Goal: Task Accomplishment & Management: Manage account settings

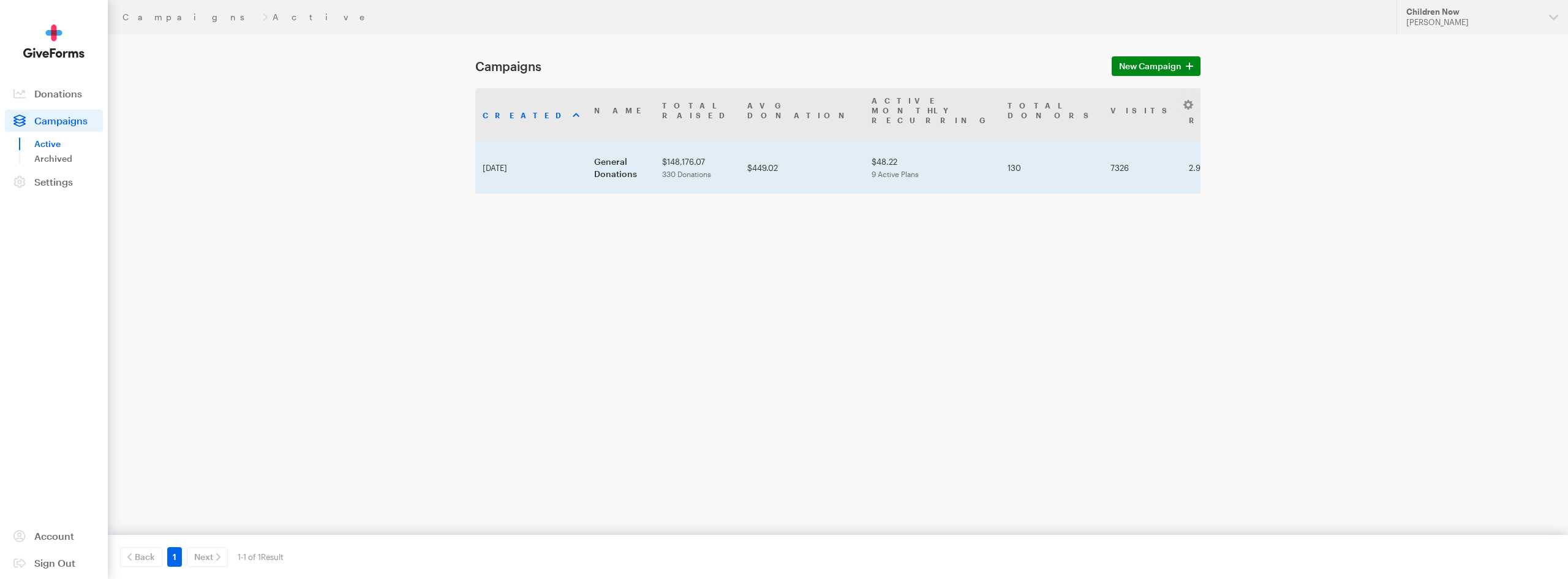
click at [587, 142] on td "General Donations" at bounding box center [620, 168] width 68 height 51
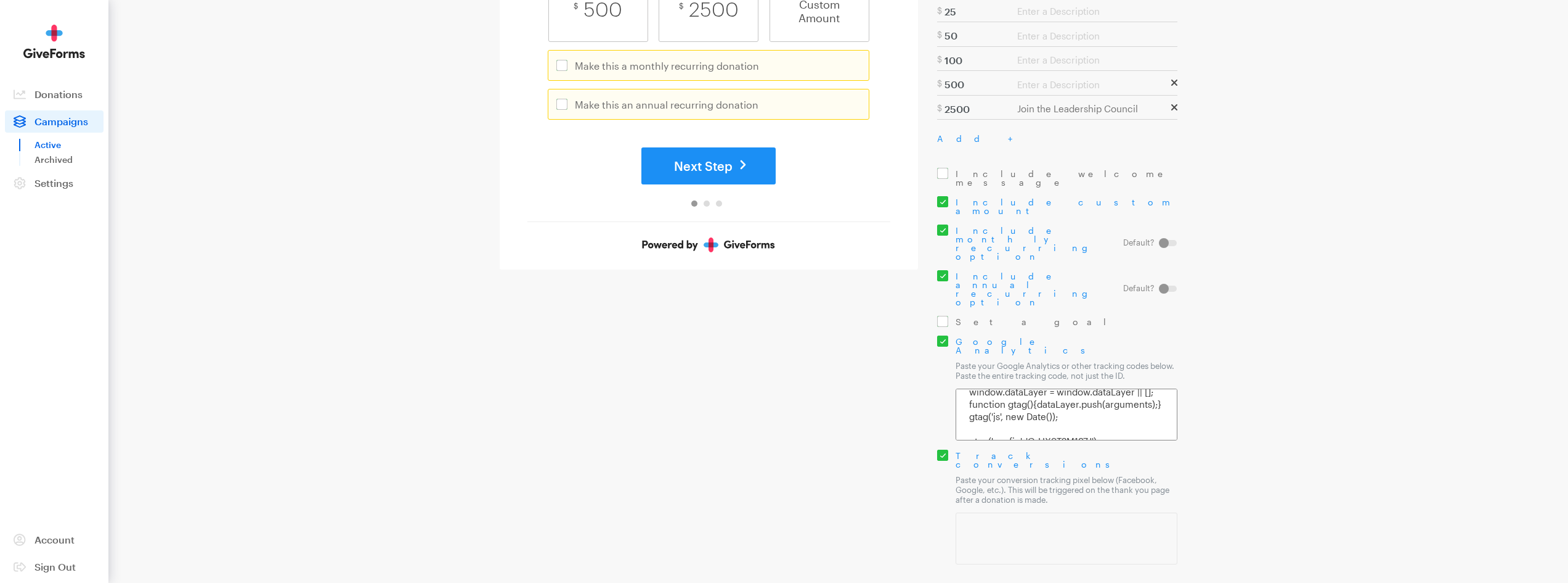
scroll to position [110, 0]
click at [491, 329] on main "Campaigns General Fields Payments Layout GiveForm Name General Donations [DOMAI…" at bounding box center [785, 70] width 888 height 601
click at [797, 375] on html "Campaigns Updates Support Children Now [PERSON_NAME] Organizations Children Now…" at bounding box center [784, 176] width 1568 height 958
click at [487, 332] on main "Campaigns General Fields Payments Layout GiveForm Name General Donations [DOMAI…" at bounding box center [785, 70] width 888 height 601
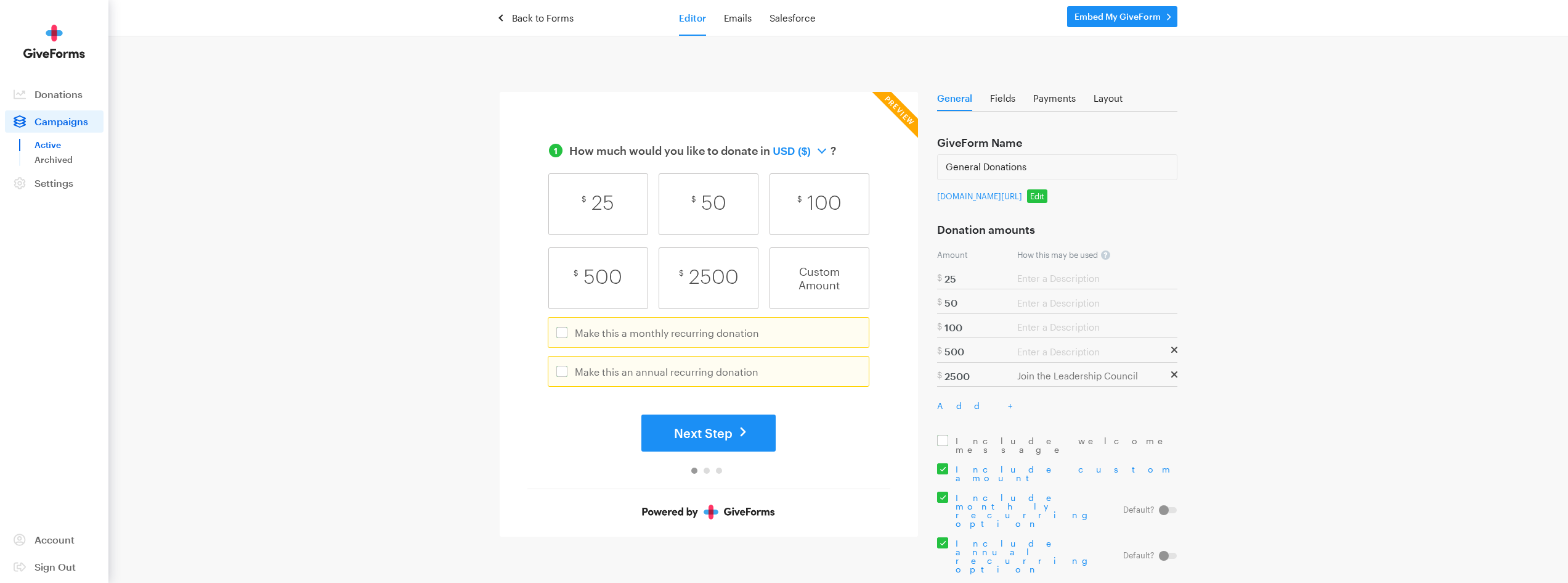
scroll to position [0, 0]
